Goal: Transaction & Acquisition: Download file/media

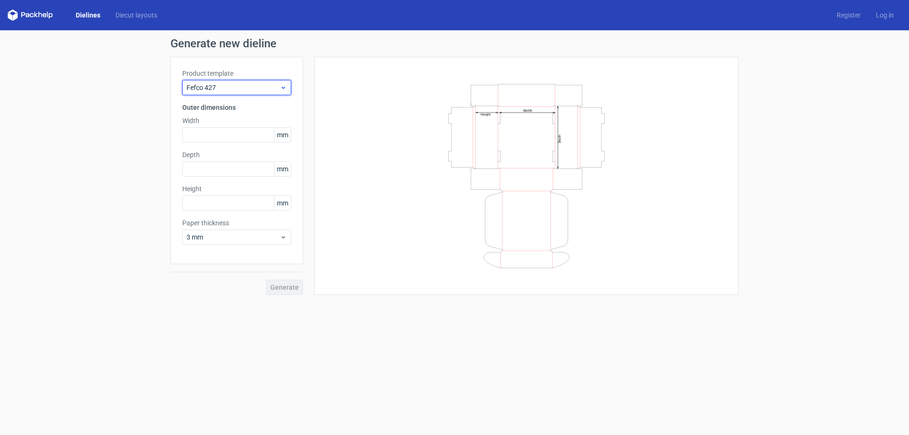
click at [217, 90] on span "Fefco 427" at bounding box center [233, 87] width 93 height 9
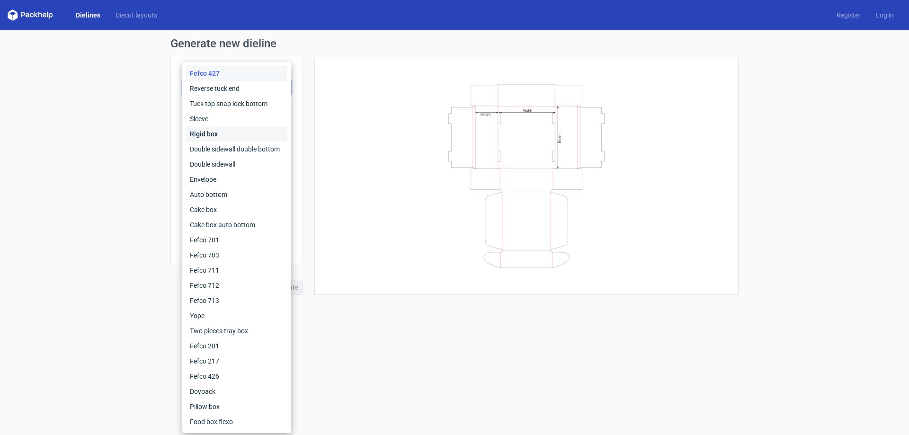
click at [211, 137] on div "Rigid box" at bounding box center [236, 133] width 101 height 15
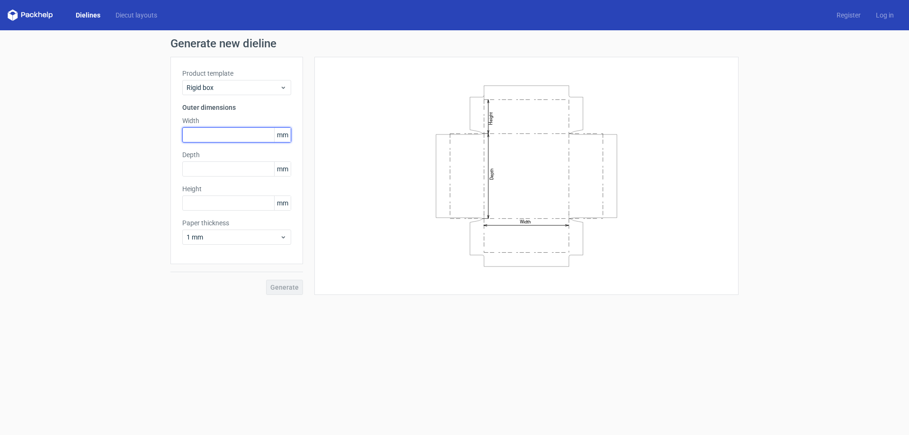
click at [208, 131] on input "text" at bounding box center [236, 134] width 109 height 15
type input "270"
type input "155"
type input "30"
click at [216, 240] on span "1 mm" at bounding box center [233, 237] width 93 height 9
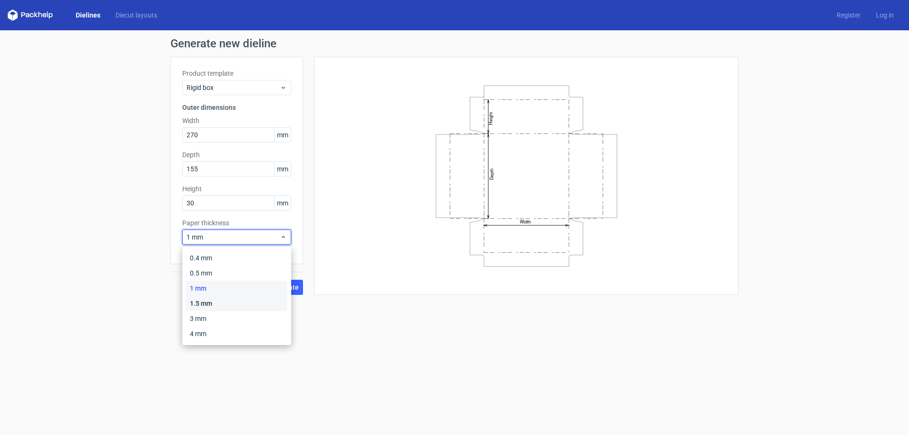
click at [208, 301] on div "1.5 mm" at bounding box center [236, 303] width 101 height 15
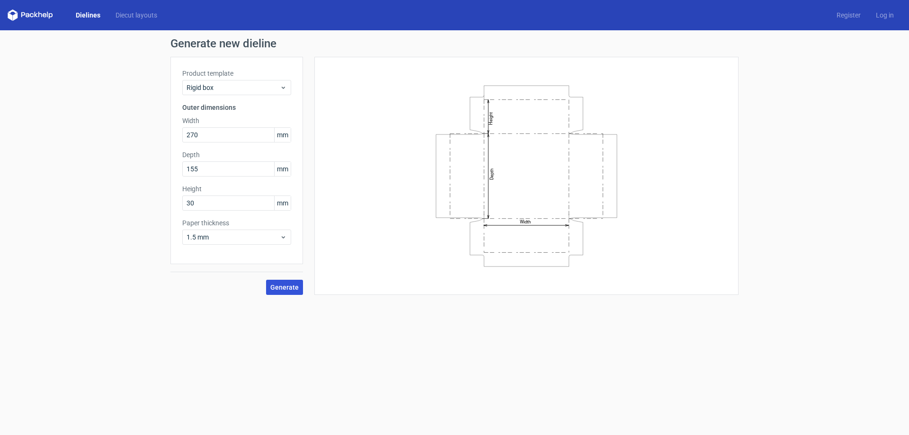
click at [281, 288] on span "Generate" at bounding box center [284, 287] width 28 height 7
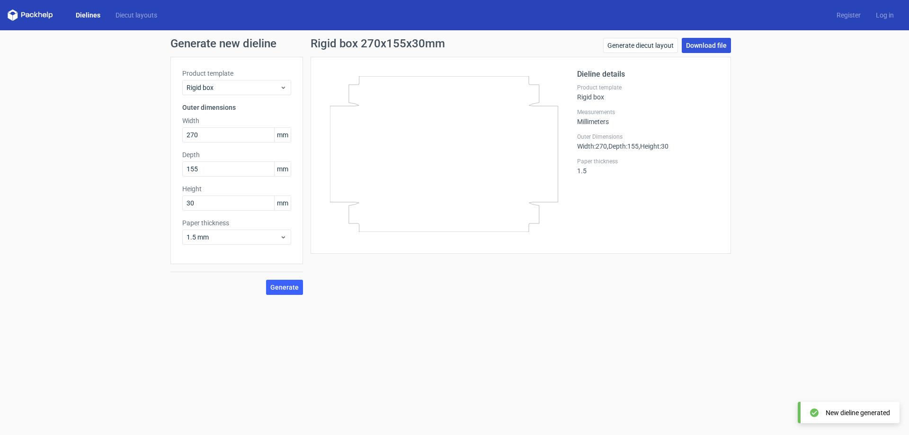
click at [701, 43] on link "Download file" at bounding box center [706, 45] width 49 height 15
drag, startPoint x: 209, startPoint y: 135, endPoint x: 168, endPoint y: 135, distance: 41.7
click at [169, 135] on div "Generate new dieline Product template Rigid box Outer dimensions Width 270 mm D…" at bounding box center [454, 166] width 909 height 272
type input "265"
type input "150"
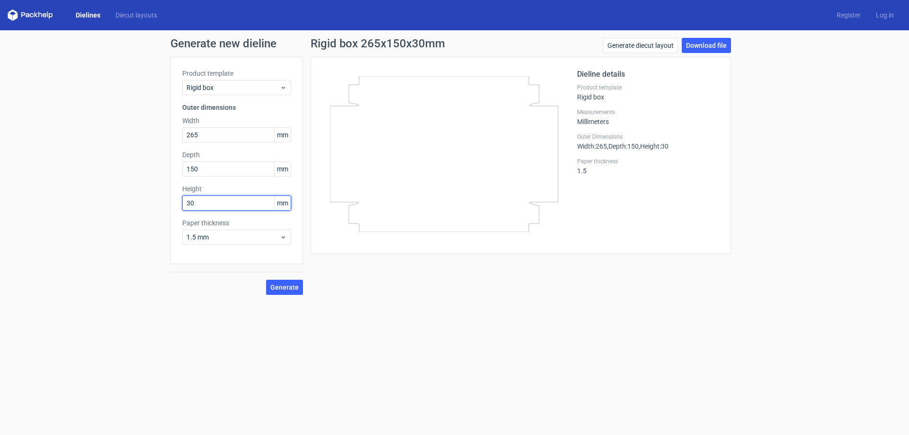
click at [213, 205] on input "30" at bounding box center [236, 203] width 109 height 15
drag, startPoint x: 218, startPoint y: 203, endPoint x: 167, endPoint y: 202, distance: 51.6
click at [167, 202] on div "Generate new dieline Product template Rigid box Outer dimensions Width 265 mm D…" at bounding box center [454, 166] width 909 height 272
type input "75"
click at [285, 285] on span "Generate" at bounding box center [284, 287] width 28 height 7
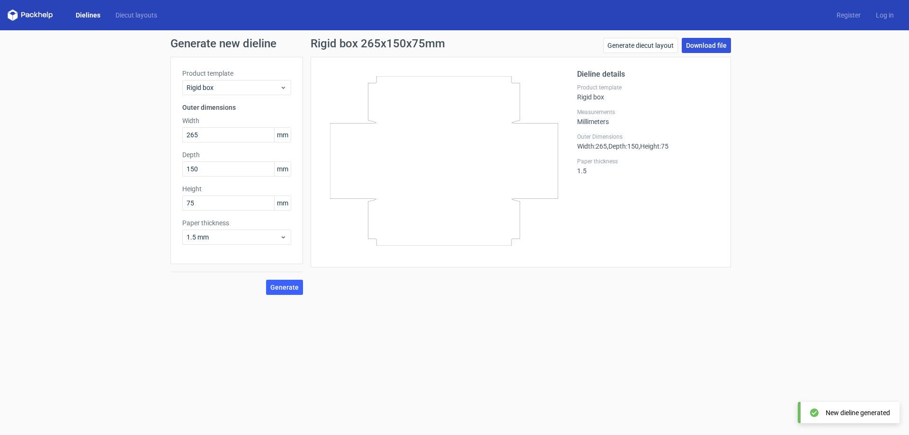
click at [700, 45] on link "Download file" at bounding box center [706, 45] width 49 height 15
